Goal: Task Accomplishment & Management: Complete application form

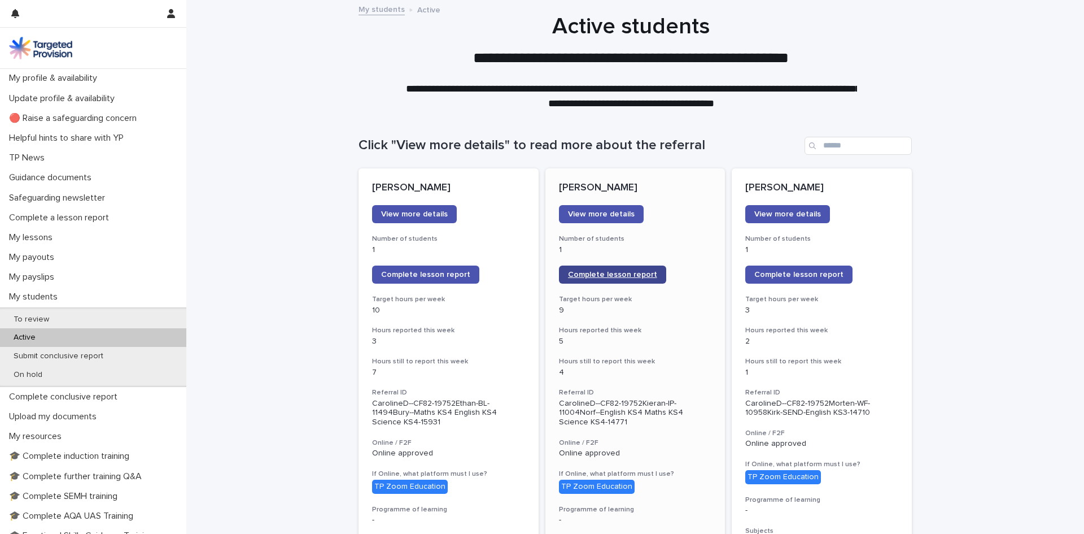
click at [608, 279] on link "Complete lesson report" at bounding box center [612, 274] width 107 height 18
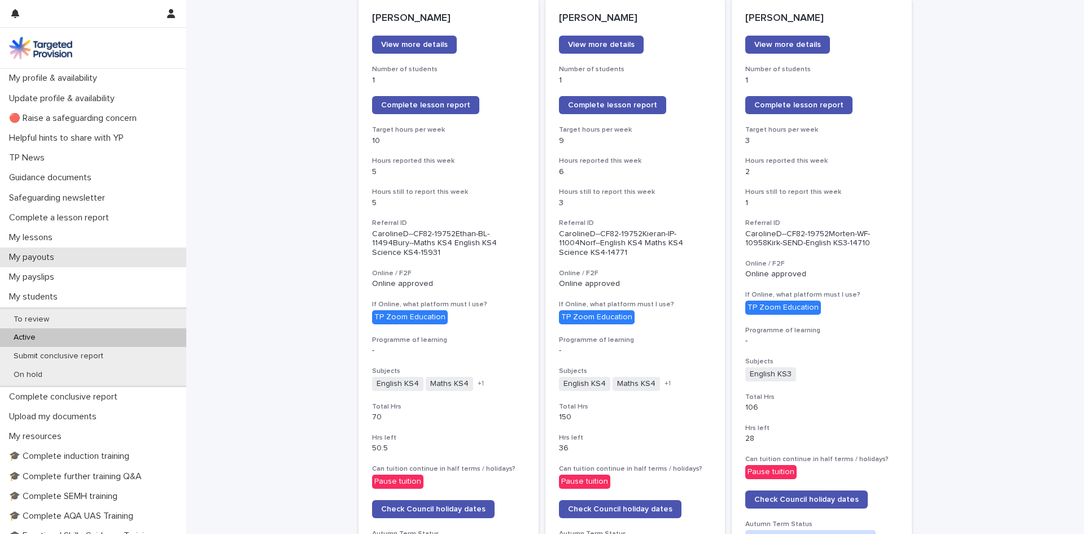
scroll to position [56, 0]
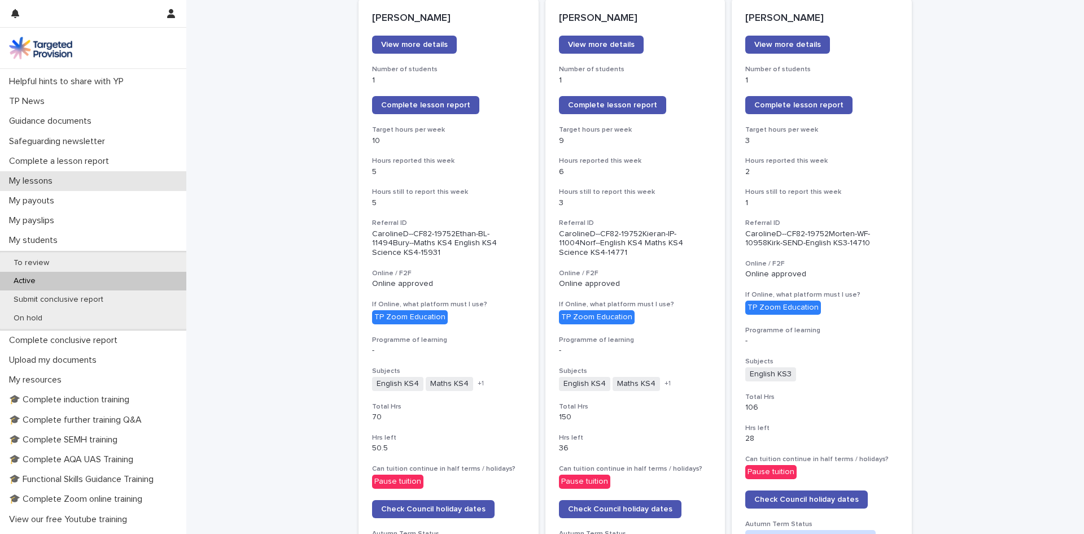
click at [43, 186] on p "My lessons" at bounding box center [33, 181] width 57 height 11
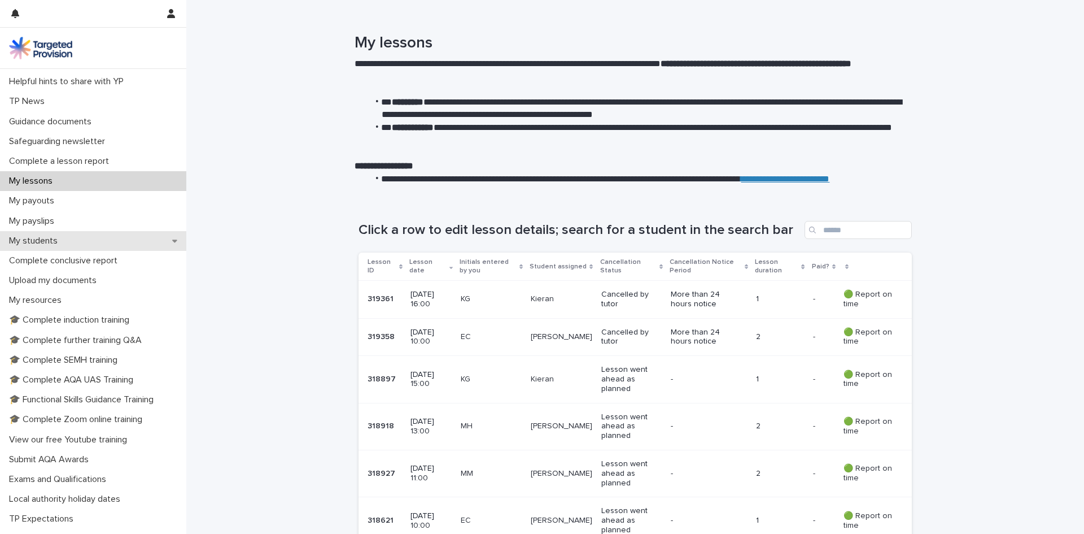
click at [29, 243] on p "My students" at bounding box center [36, 240] width 62 height 11
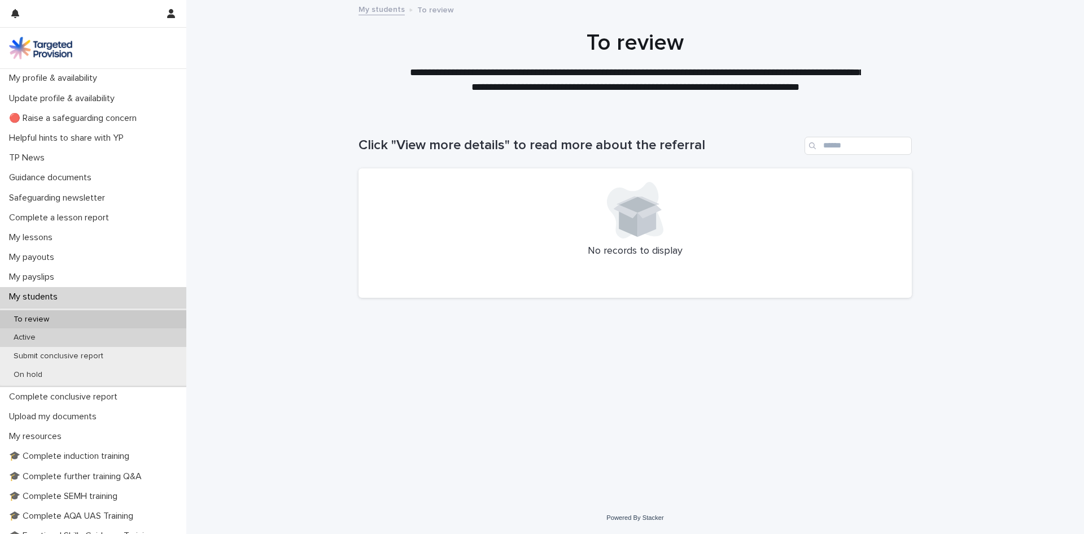
click at [24, 337] on p "Active" at bounding box center [25, 338] width 40 height 10
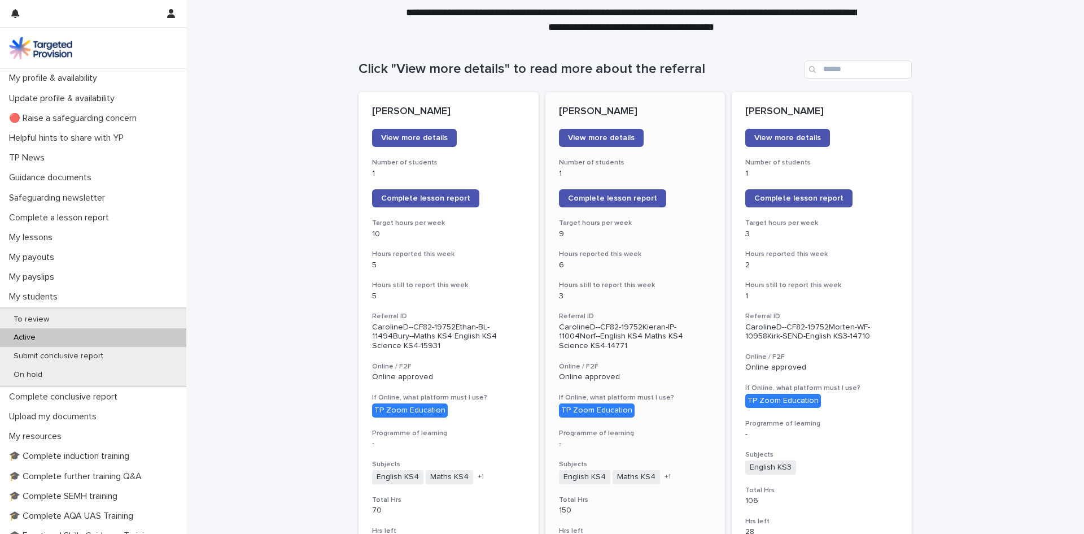
scroll to position [56, 0]
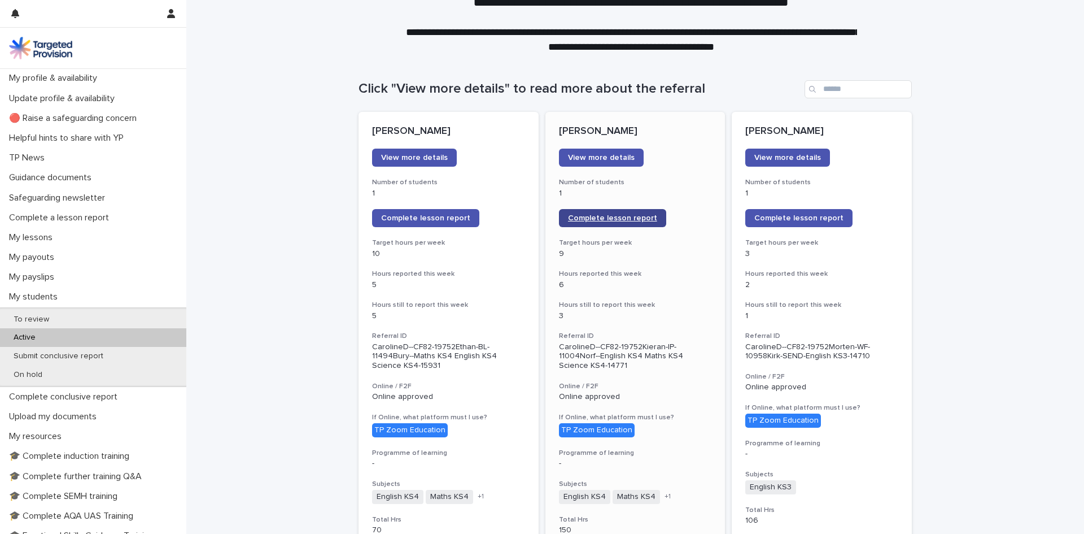
click at [575, 217] on span "Complete lesson report" at bounding box center [612, 218] width 89 height 8
